Goal: Transaction & Acquisition: Purchase product/service

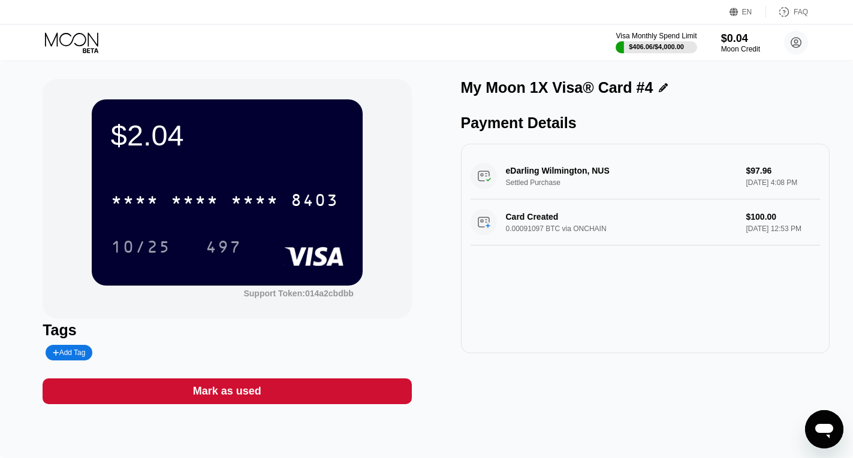
click at [71, 41] on icon at bounding box center [73, 42] width 56 height 21
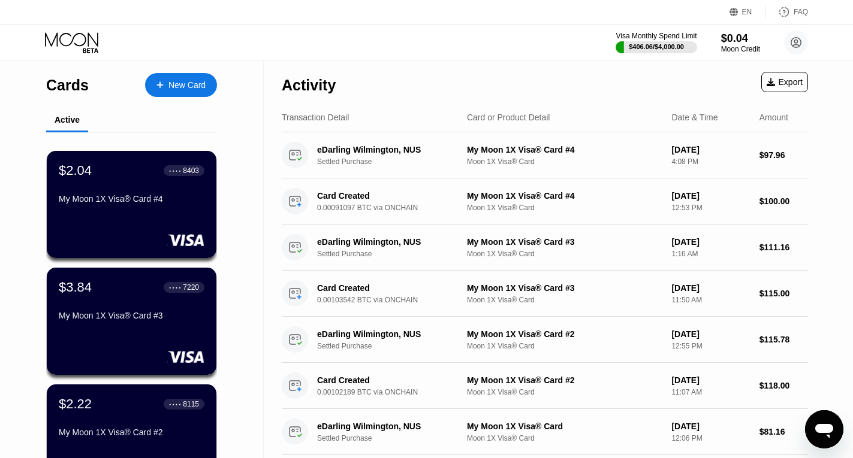
click at [183, 80] on div "New Card" at bounding box center [186, 85] width 37 height 10
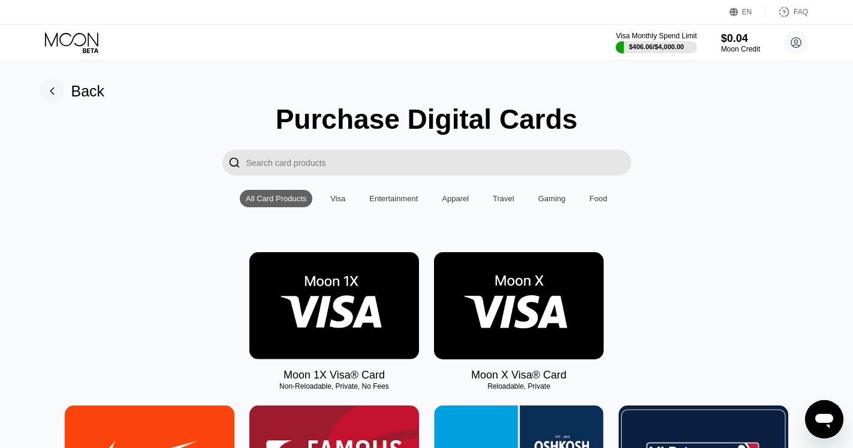
click at [337, 303] on img at bounding box center [334, 305] width 170 height 107
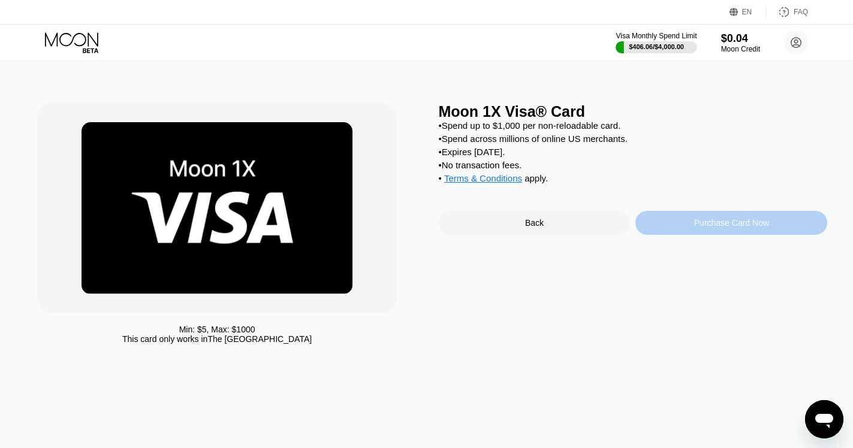
click at [733, 228] on div "Purchase Card Now" at bounding box center [731, 223] width 75 height 10
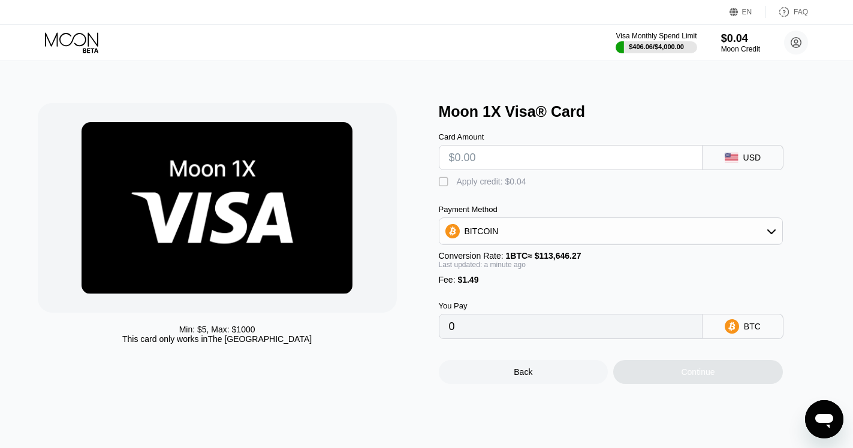
click at [621, 160] on input "text" at bounding box center [570, 158] width 243 height 24
type input "$9"
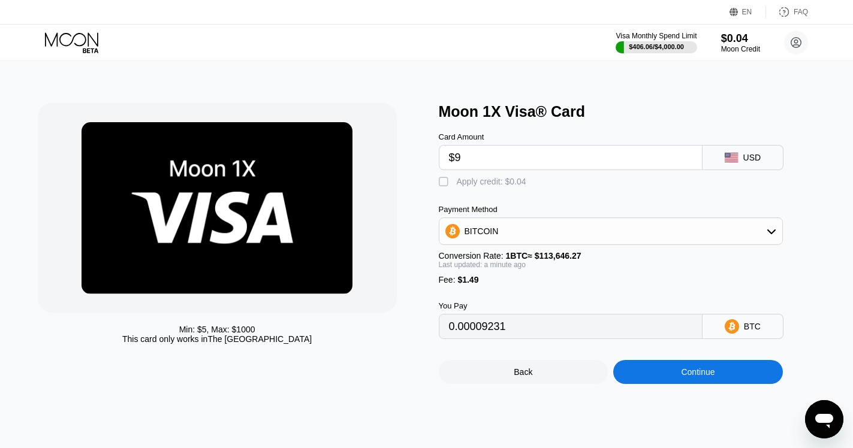
type input "0.00009231"
type input "$93"
type input "0.00083144"
click at [707, 377] on div "Continue" at bounding box center [698, 372] width 34 height 10
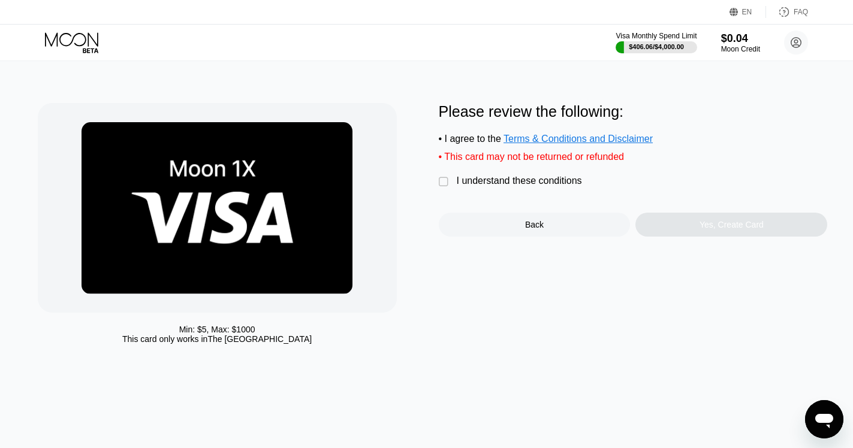
click at [440, 188] on div "" at bounding box center [445, 182] width 12 height 12
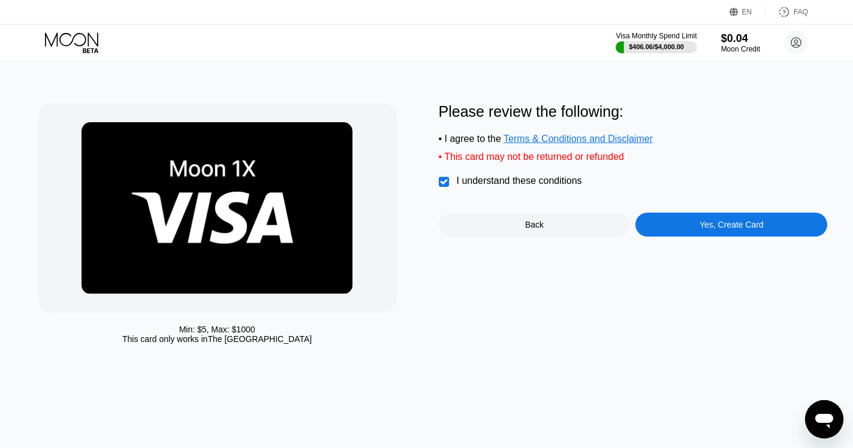
click at [733, 229] on div "Yes, Create Card" at bounding box center [731, 225] width 64 height 10
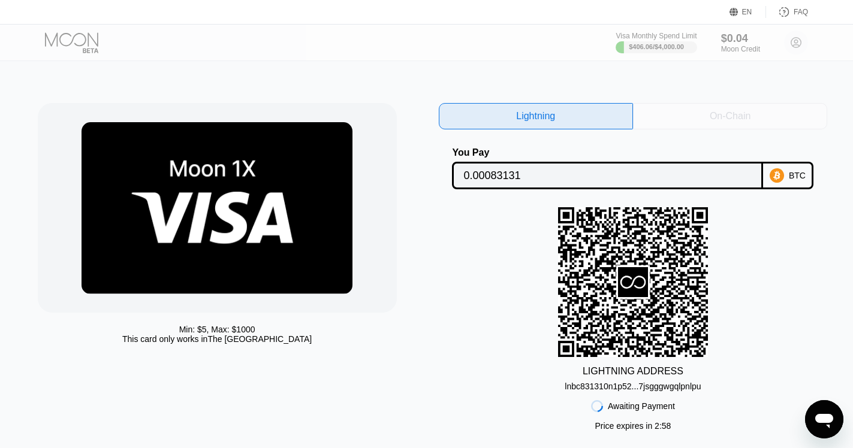
click at [742, 114] on div "On-Chain" at bounding box center [729, 116] width 41 height 12
